Goal: Information Seeking & Learning: Learn about a topic

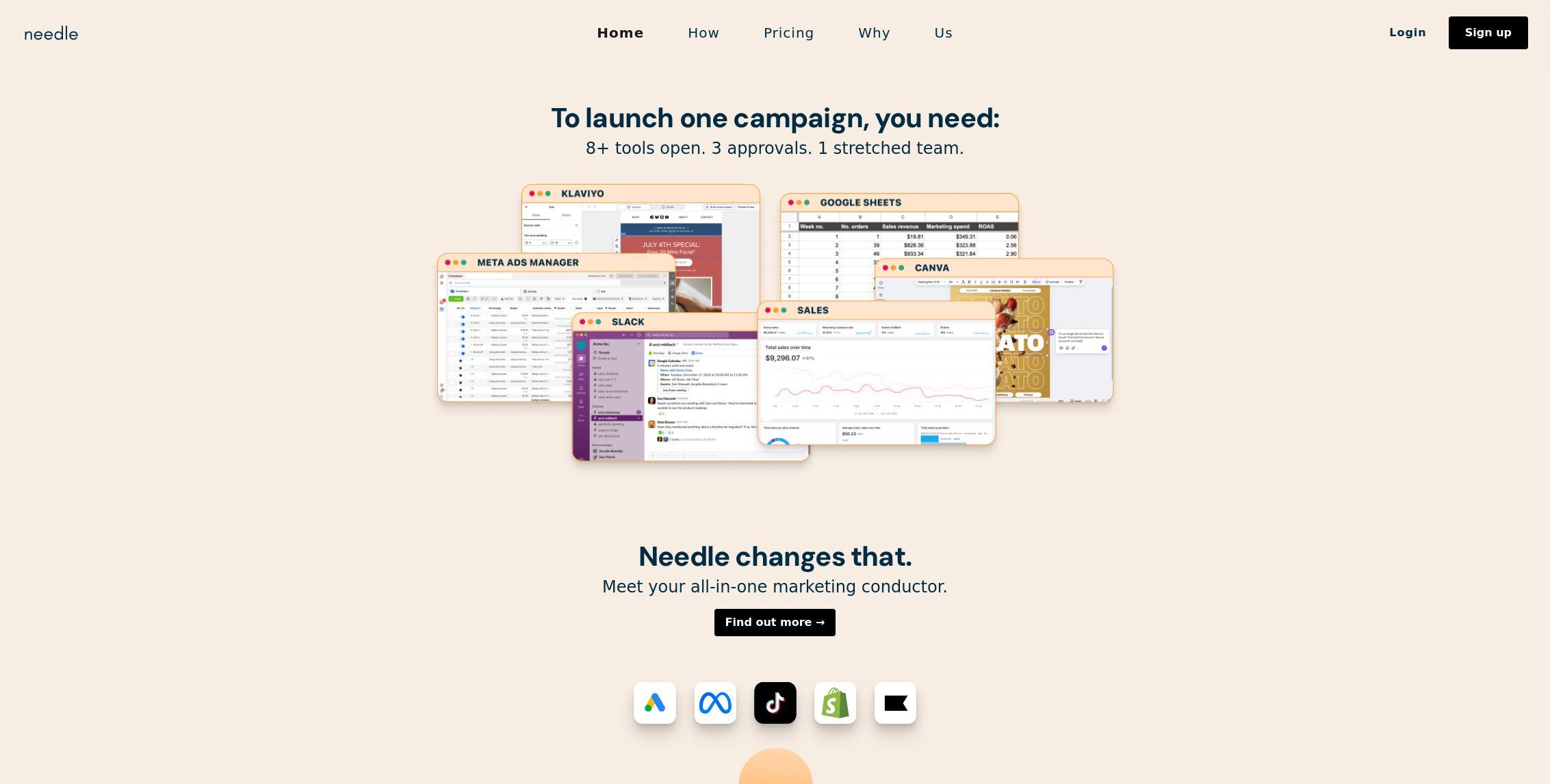
click at [1477, 181] on section "To launch one campaign, you need: 8+ tools open. 3 approvals. 1 stretched team." at bounding box center [775, 271] width 1550 height 541
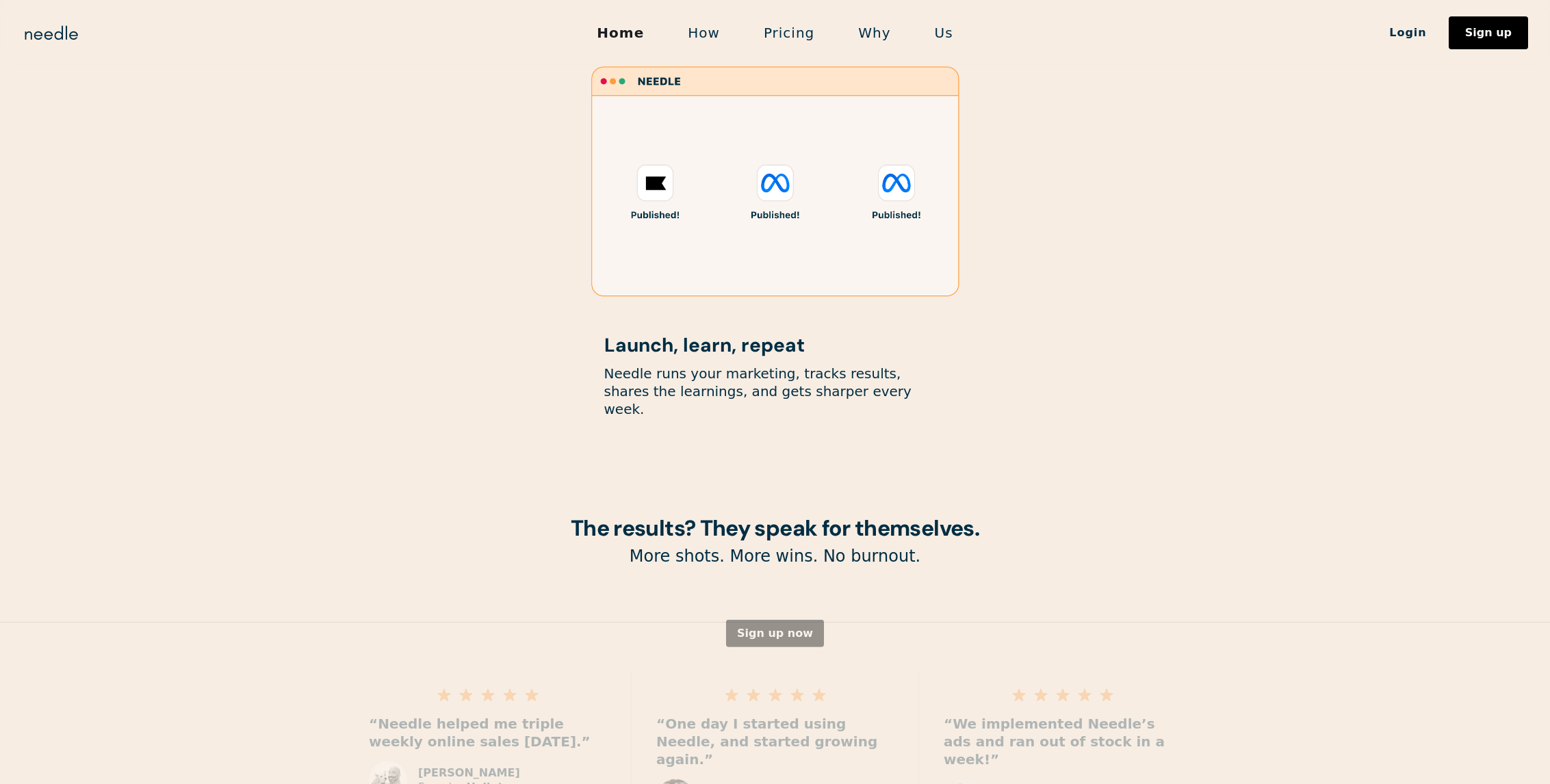
scroll to position [1573, 0]
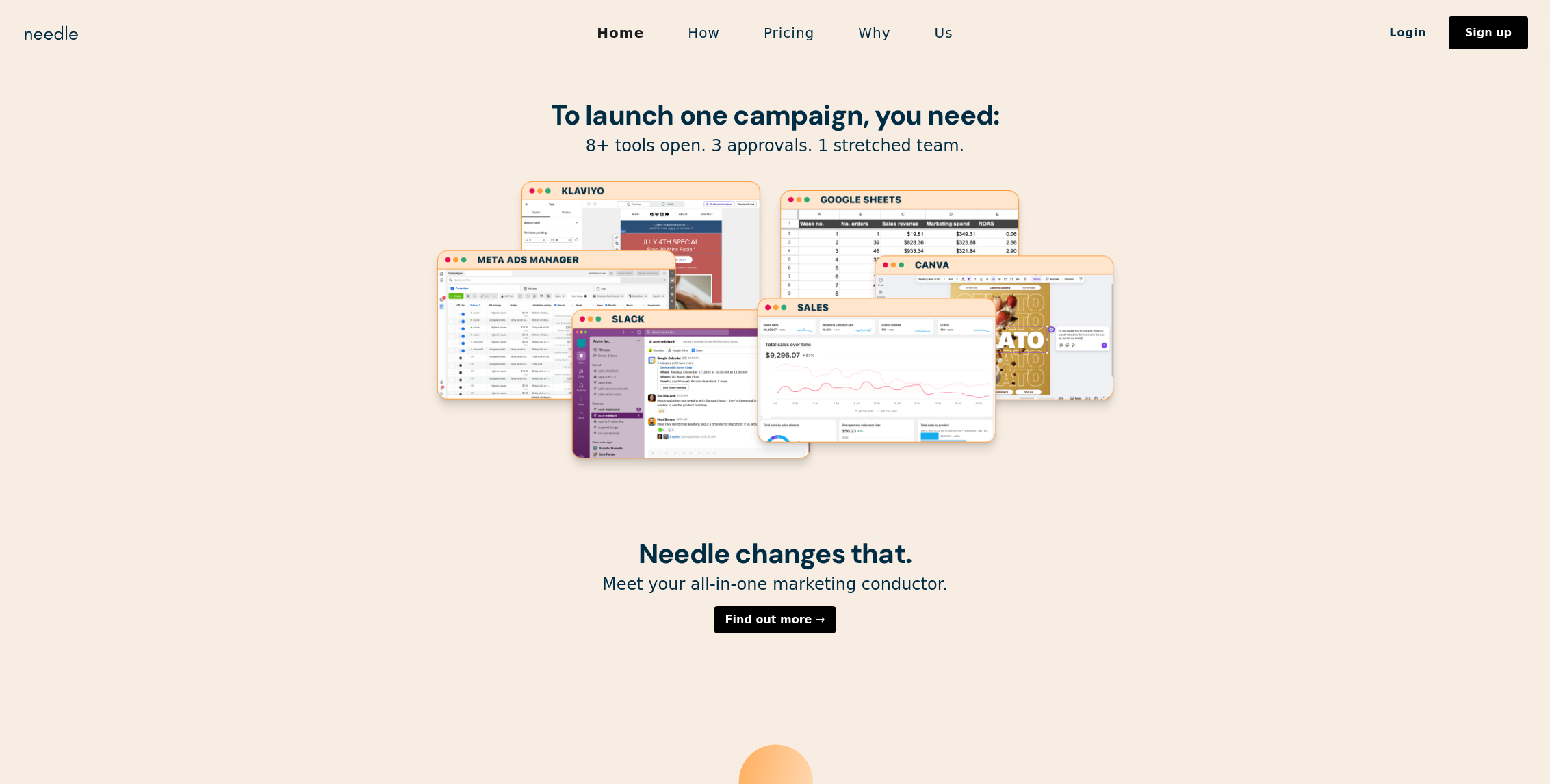
scroll to position [0, 0]
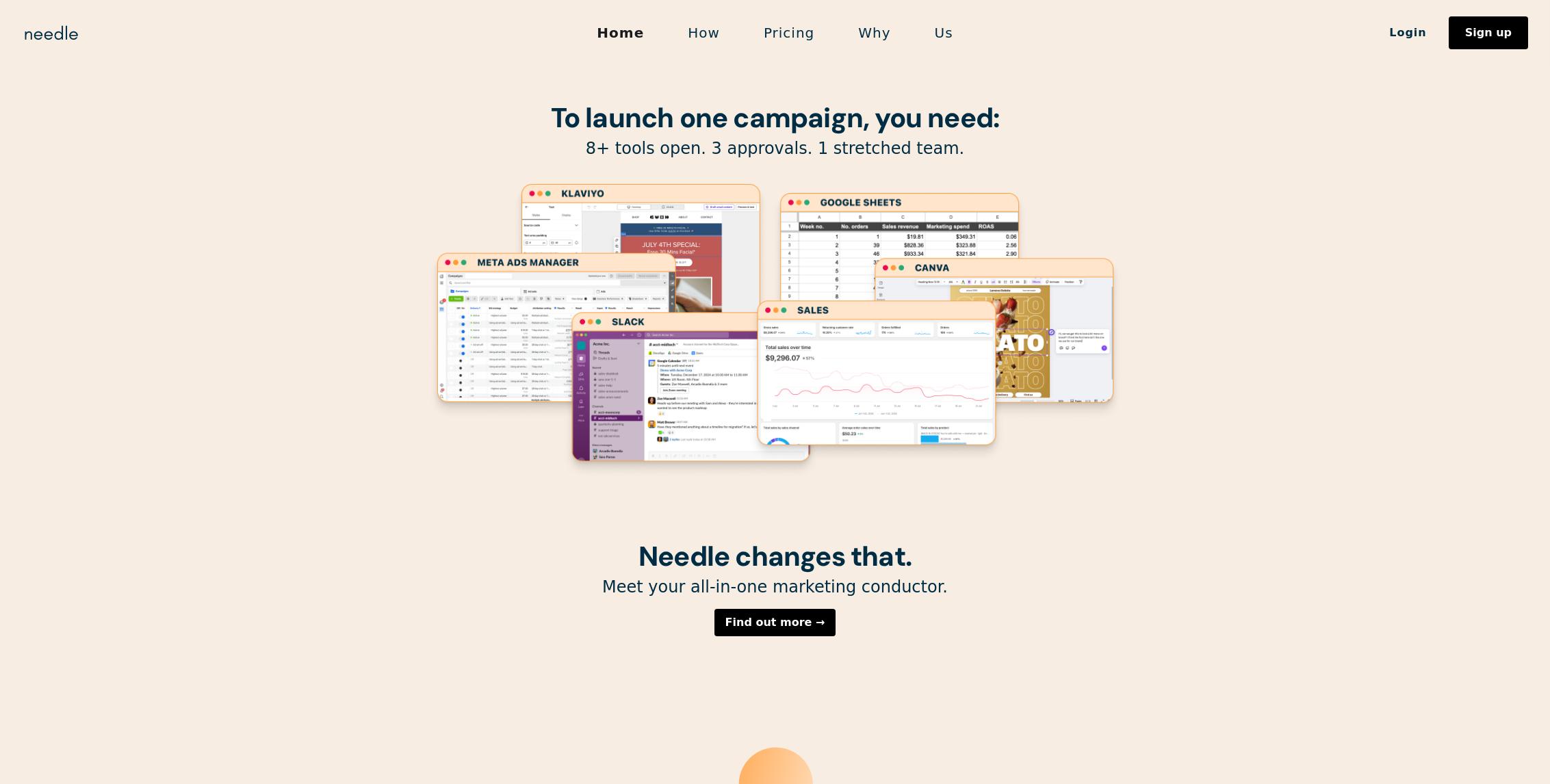
click at [708, 32] on link "How" at bounding box center [704, 33] width 76 height 29
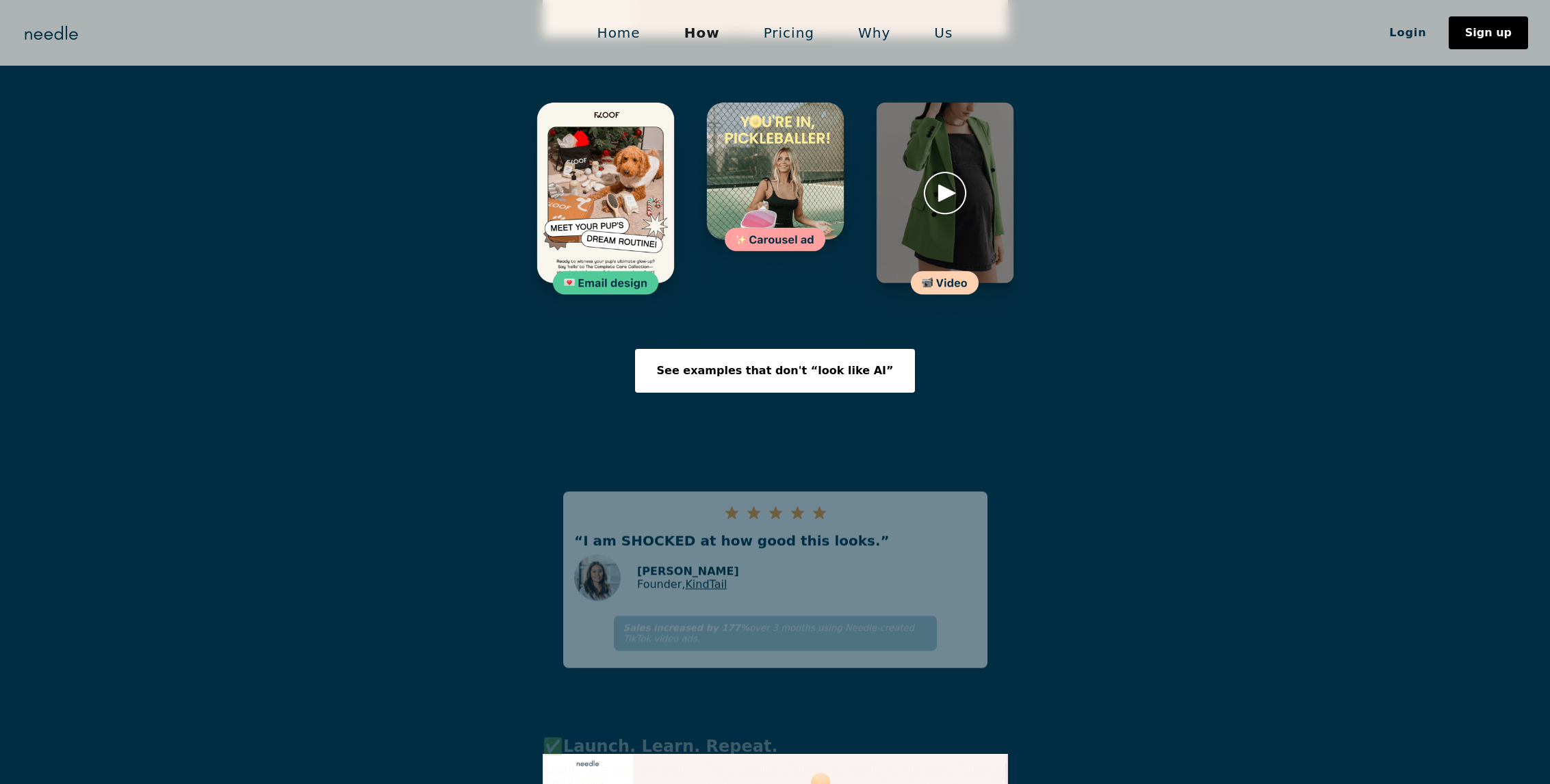
scroll to position [2121, 0]
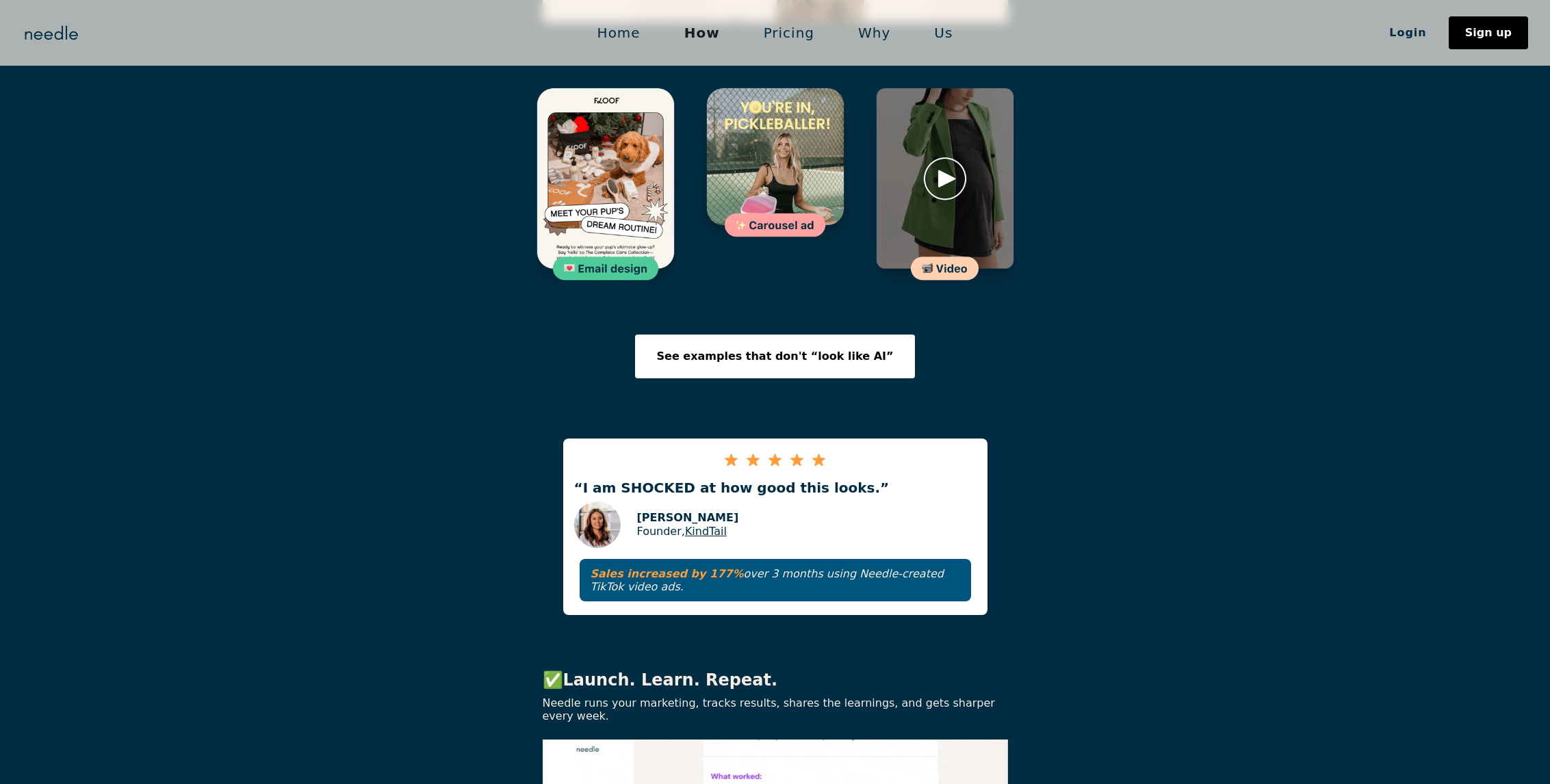
click at [715, 525] on link "KindTail" at bounding box center [706, 531] width 41 height 13
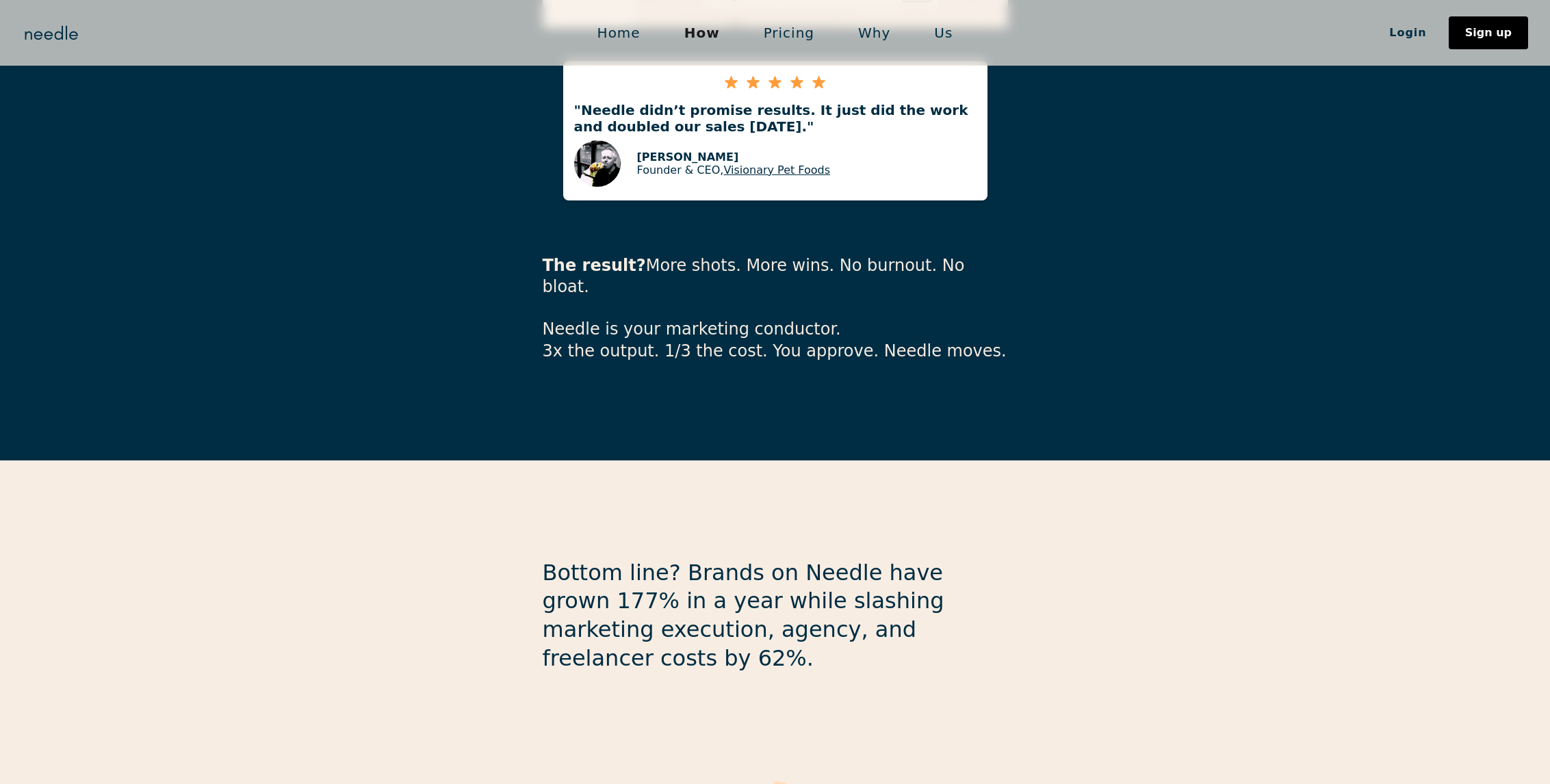
scroll to position [3457, 0]
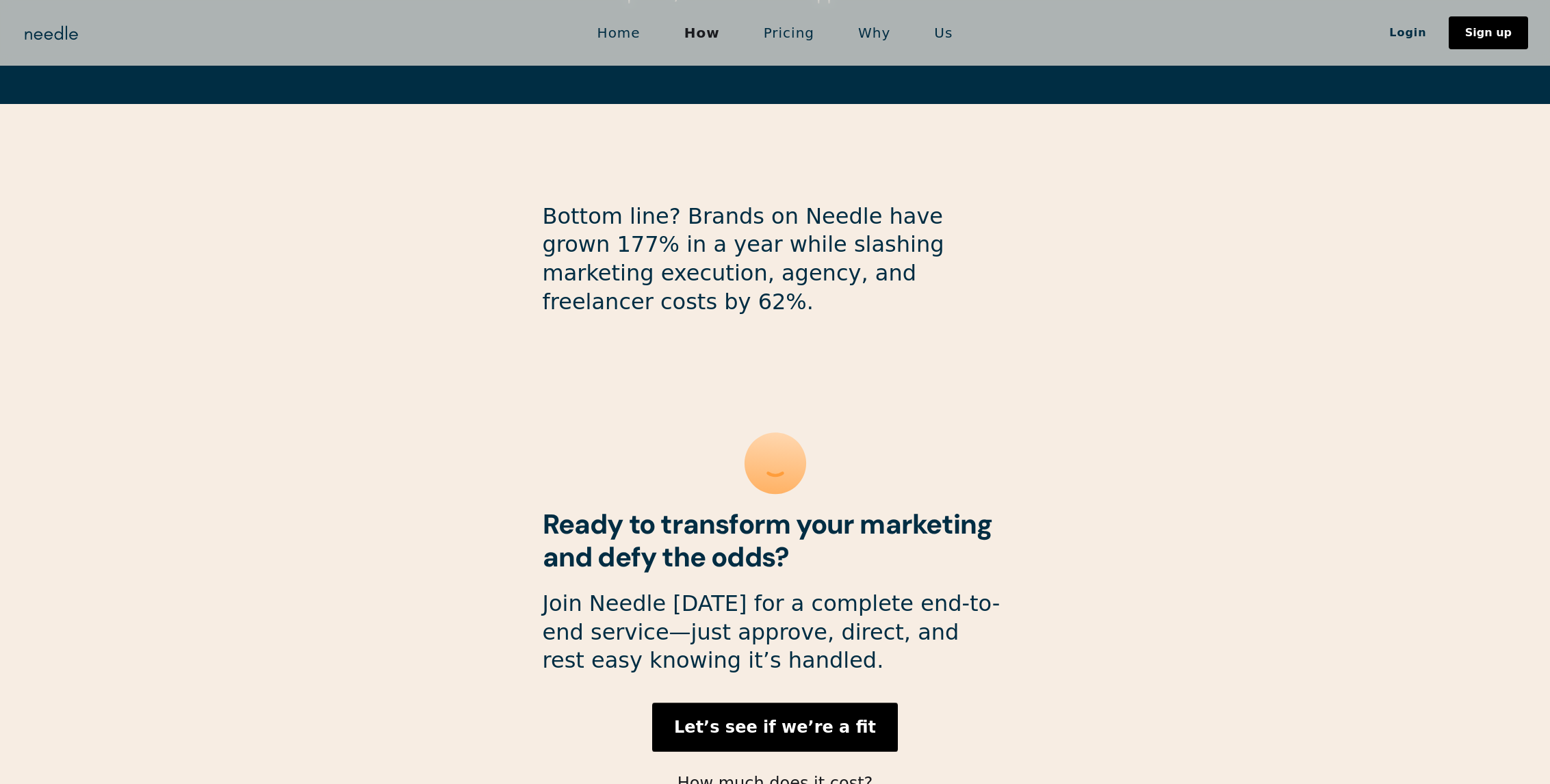
click at [777, 34] on link "Pricing" at bounding box center [789, 33] width 94 height 29
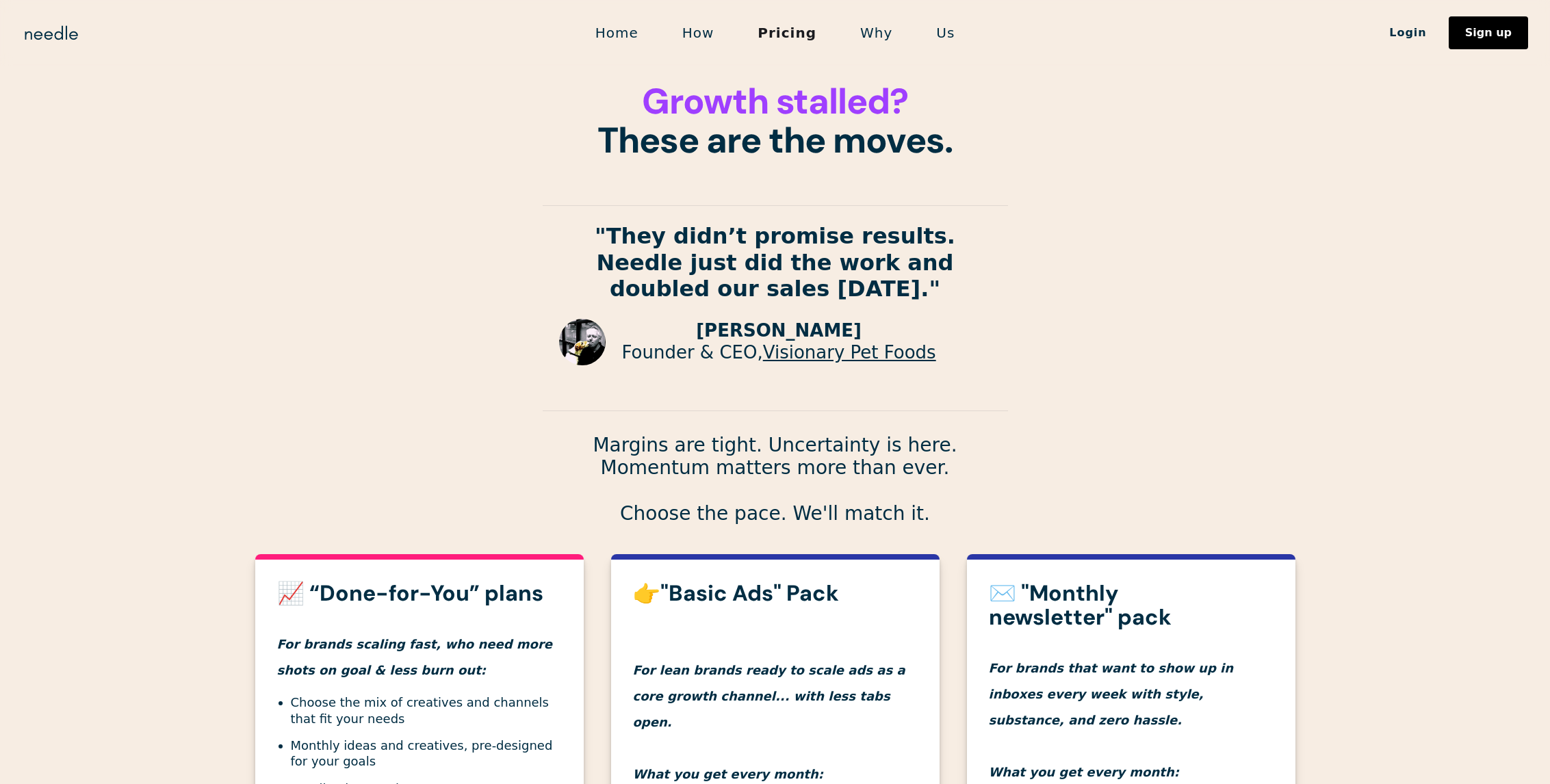
click at [1322, 270] on section "Growth stalled? These are the moves. "They didn’t promise results. Needle just …" at bounding box center [775, 266] width 1550 height 533
